Goal: Check status: Check status

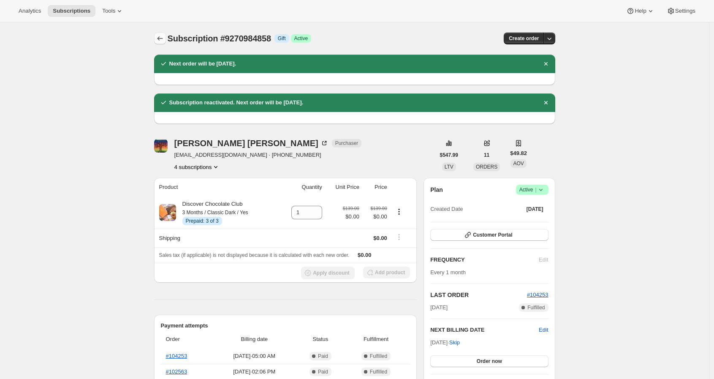
click at [163, 39] on icon "Subscriptions" at bounding box center [160, 38] width 8 height 8
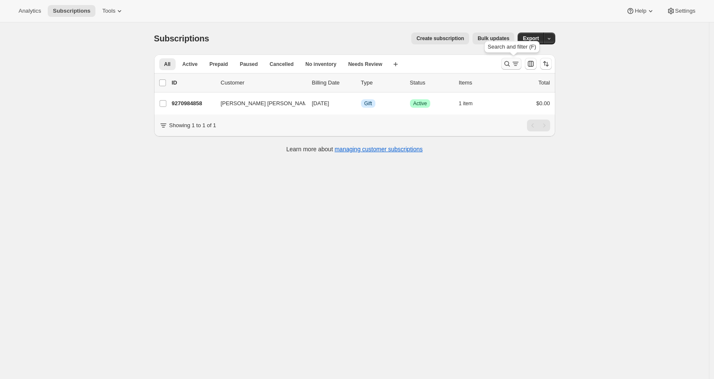
click at [504, 65] on button "Search and filter results" at bounding box center [511, 64] width 20 height 12
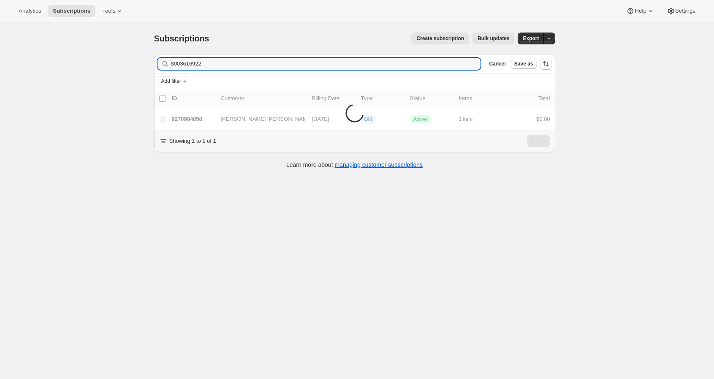
type input "8003616922"
drag, startPoint x: 245, startPoint y: 66, endPoint x: 113, endPoint y: 56, distance: 132.5
click at [122, 58] on div "Subscriptions. This page is ready Subscriptions Create subscription Bulk update…" at bounding box center [354, 211] width 709 height 379
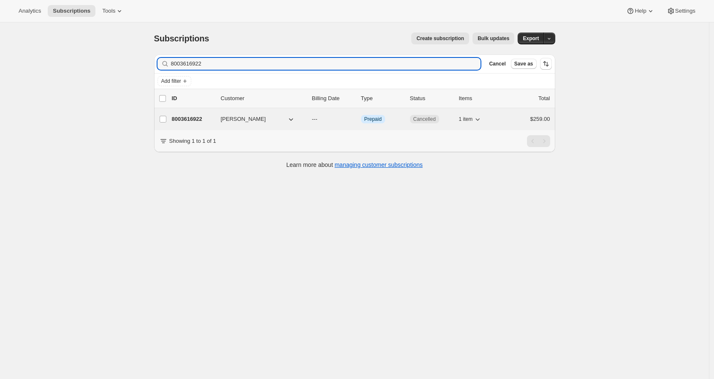
click at [192, 117] on p "8003616922" at bounding box center [193, 119] width 42 height 8
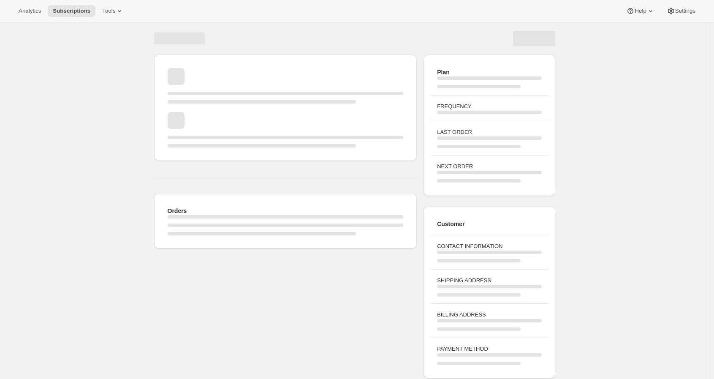
click at [99, 171] on div "Orders Plan FREQUENCY LAST ORDER NEXT ORDER Customer CONTACT INFORMATION SHIPPI…" at bounding box center [354, 201] width 709 height 359
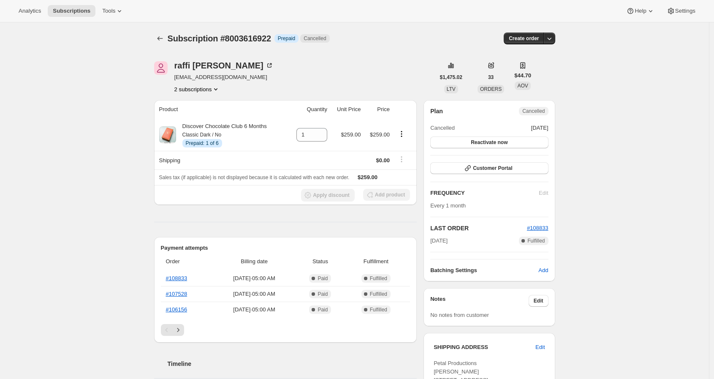
scroll to position [47, 0]
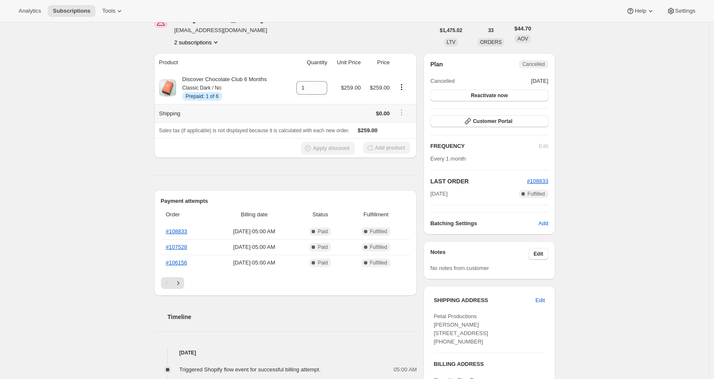
click at [283, 205] on h2 "Payment attempts" at bounding box center [285, 201] width 249 height 8
